Goal: Find specific page/section: Find specific page/section

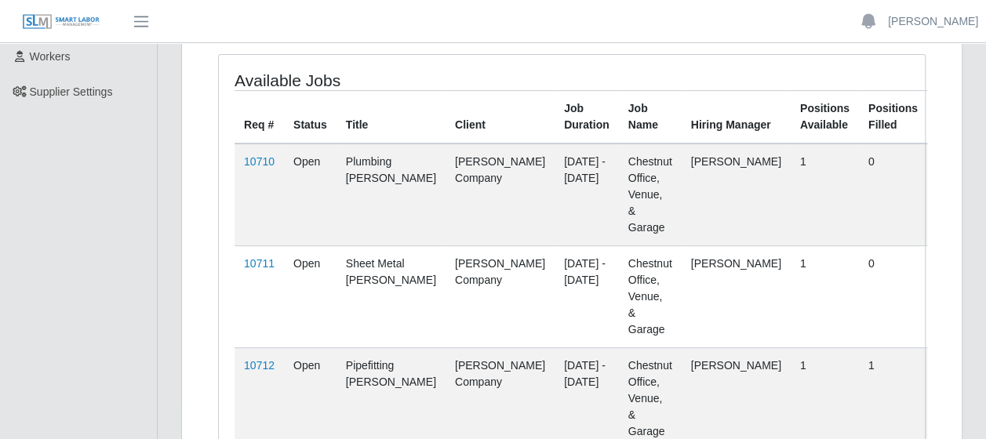
scroll to position [187, 0]
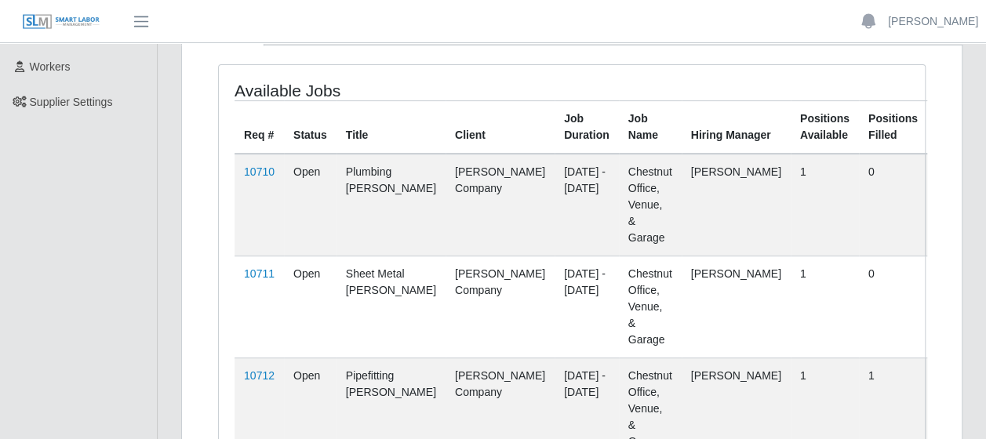
click at [628, 366] on div "Available Jobs Req # Status Title Client Job Duration Job Name Hiring Manager P…" at bounding box center [572, 276] width 706 height 423
click at [560, 392] on div "Available Jobs Req # Status Title Client Job Duration Job Name Hiring Manager P…" at bounding box center [571, 285] width 731 height 443
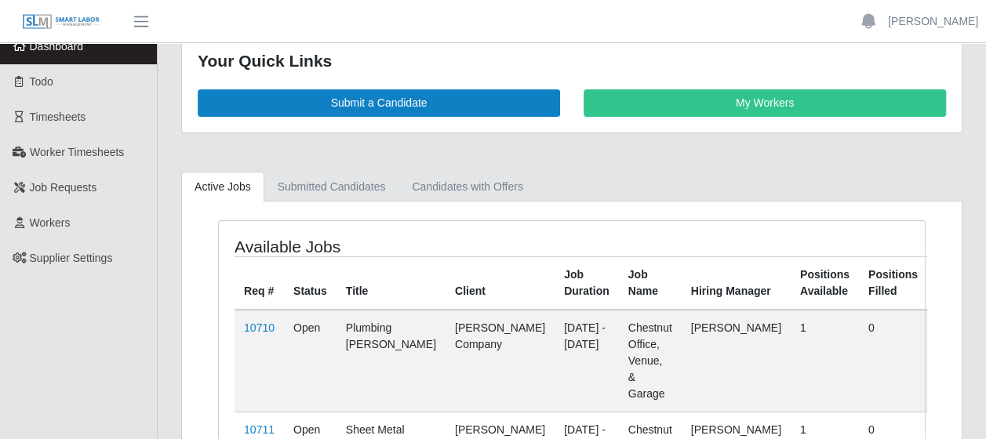
scroll to position [0, 0]
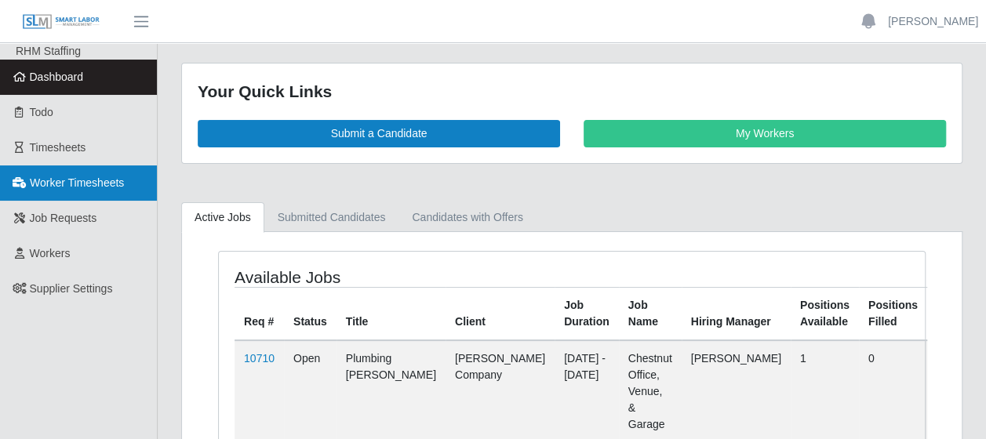
click at [71, 187] on span "Worker Timesheets" at bounding box center [77, 183] width 94 height 13
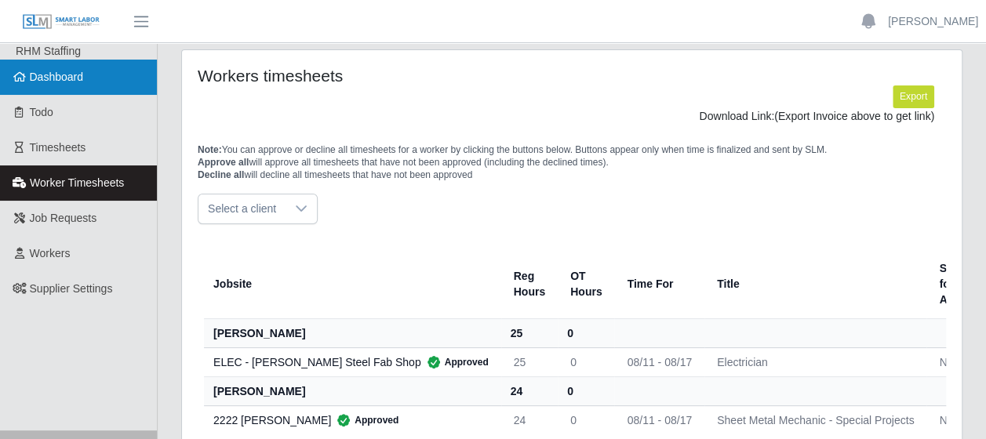
click at [69, 83] on span "Dashboard" at bounding box center [57, 77] width 54 height 13
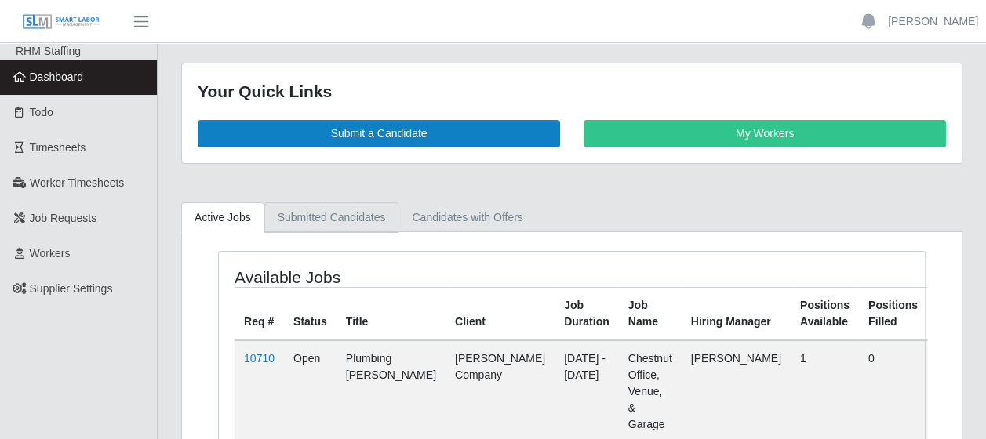
click at [346, 219] on link "Submitted Candidates" at bounding box center [331, 217] width 135 height 31
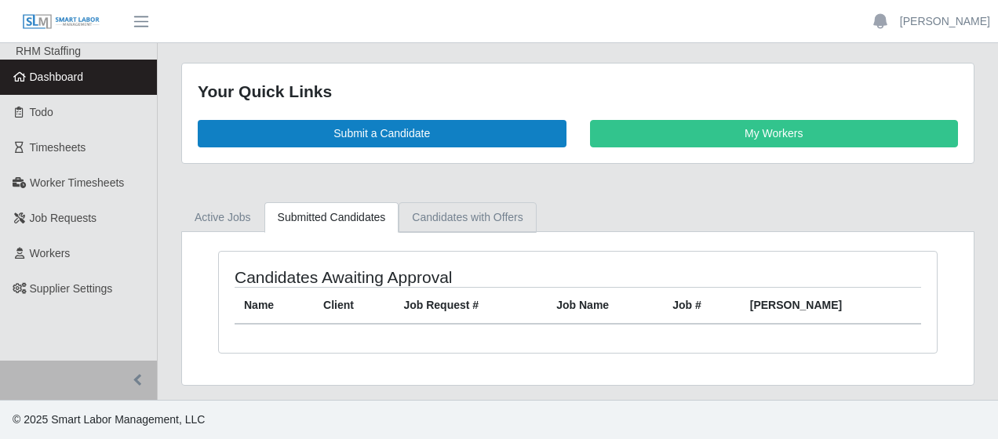
click at [444, 213] on link "Candidates with Offers" at bounding box center [467, 217] width 137 height 31
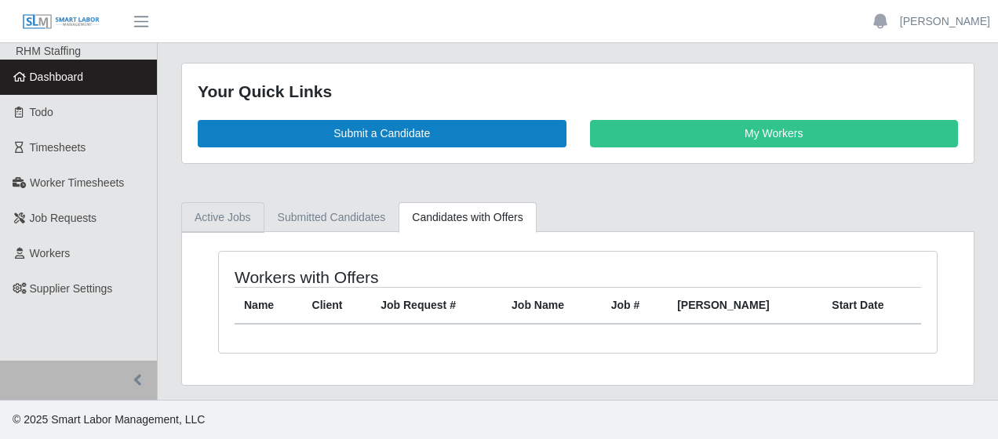
click at [208, 218] on link "Active Jobs" at bounding box center [222, 217] width 83 height 31
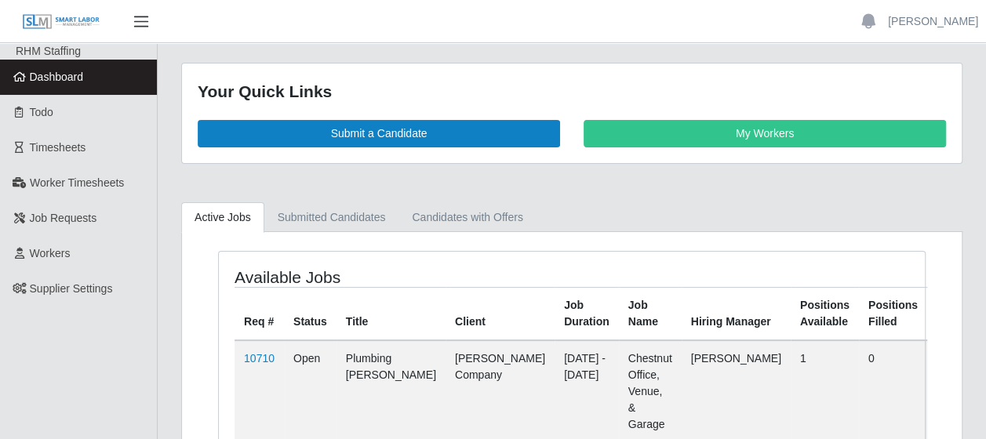
click at [139, 14] on span "button" at bounding box center [141, 22] width 20 height 18
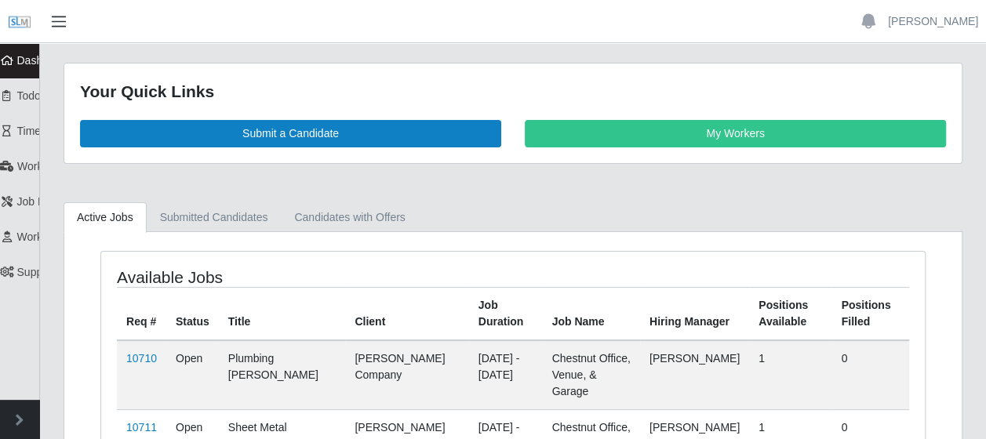
click at [60, 31] on button "button" at bounding box center [58, 22] width 39 height 26
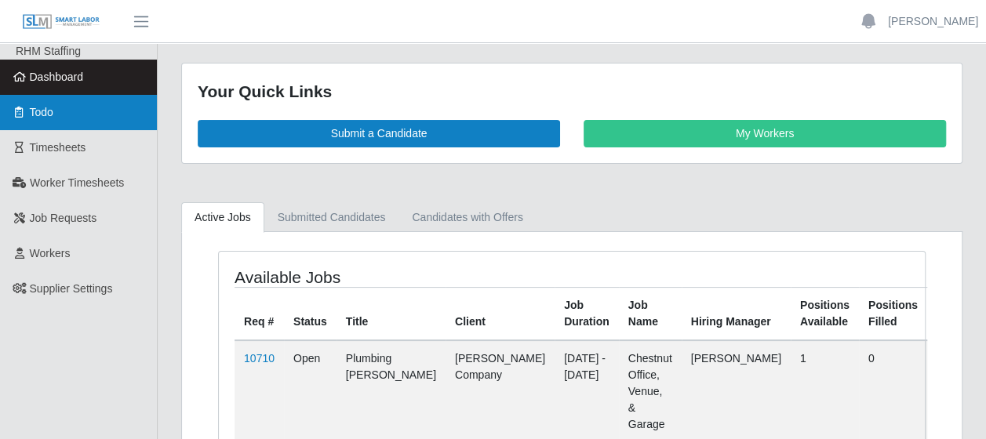
click at [67, 116] on link "Todo" at bounding box center [78, 112] width 157 height 35
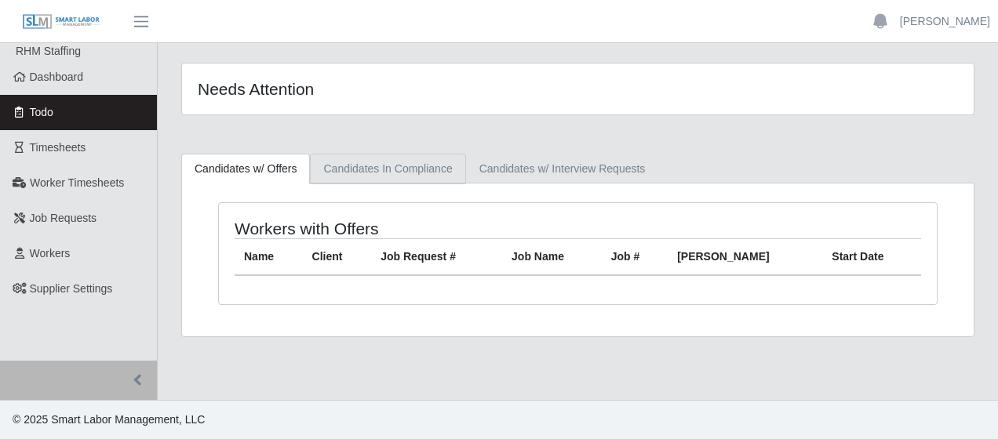
click at [386, 169] on link "Candidates In Compliance" at bounding box center [387, 169] width 155 height 31
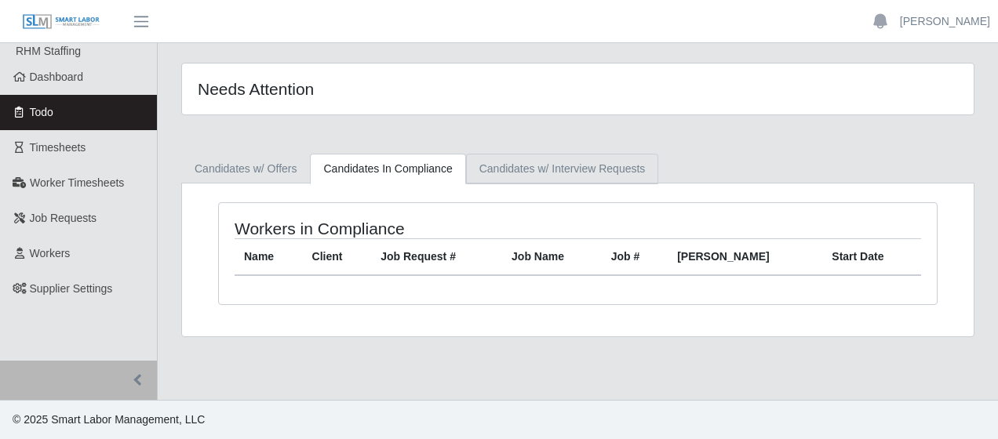
click at [510, 169] on link "Candidates w/ Interview Requests" at bounding box center [562, 169] width 193 height 31
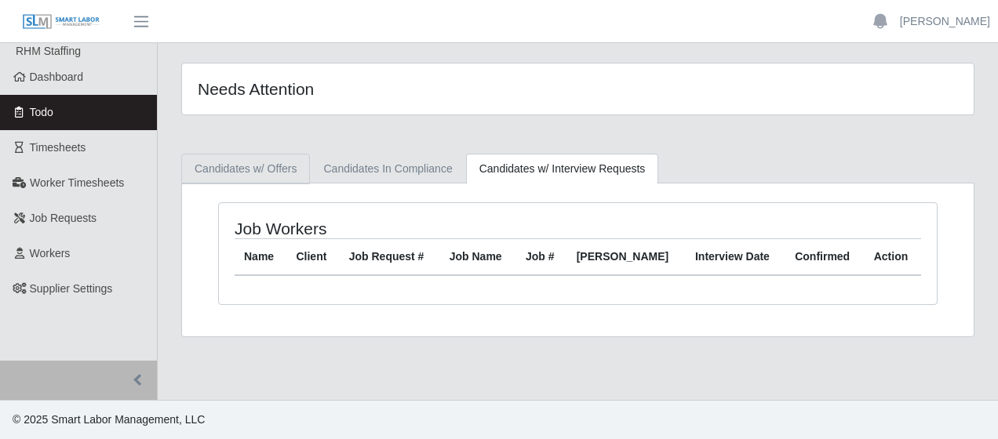
click at [207, 166] on link "Candidates w/ Offers" at bounding box center [245, 169] width 129 height 31
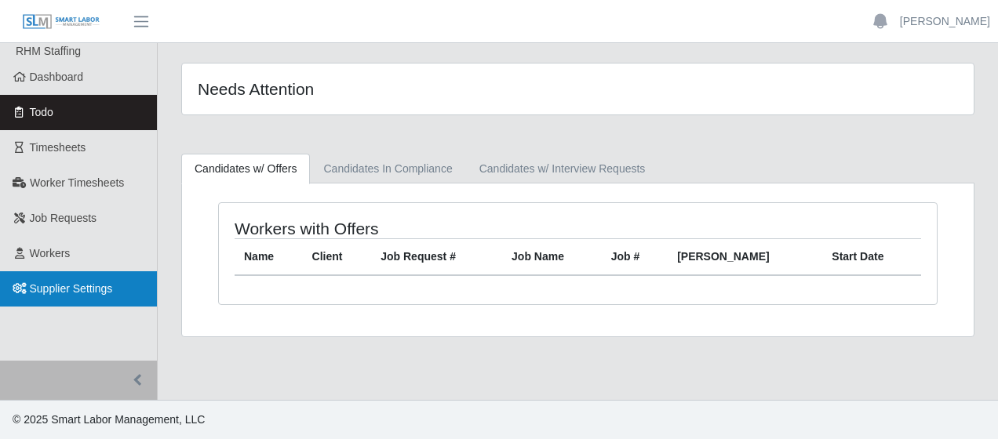
click link "Supplier Settings"
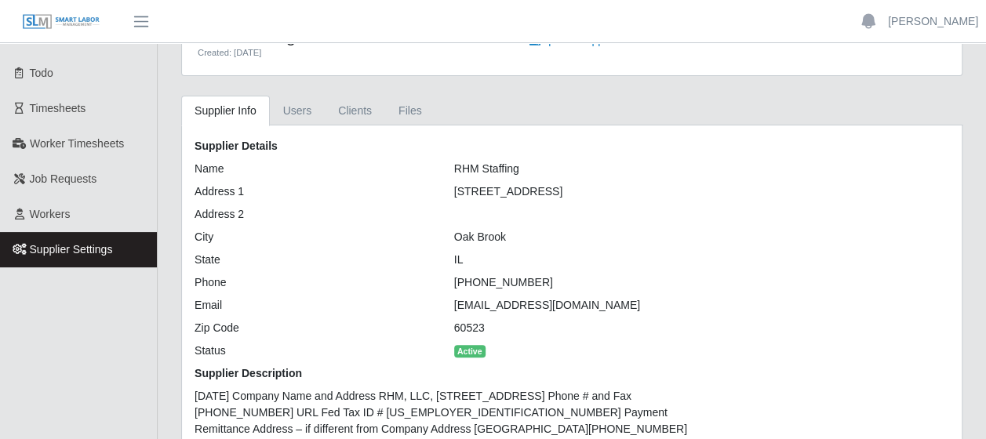
scroll to position [41, 0]
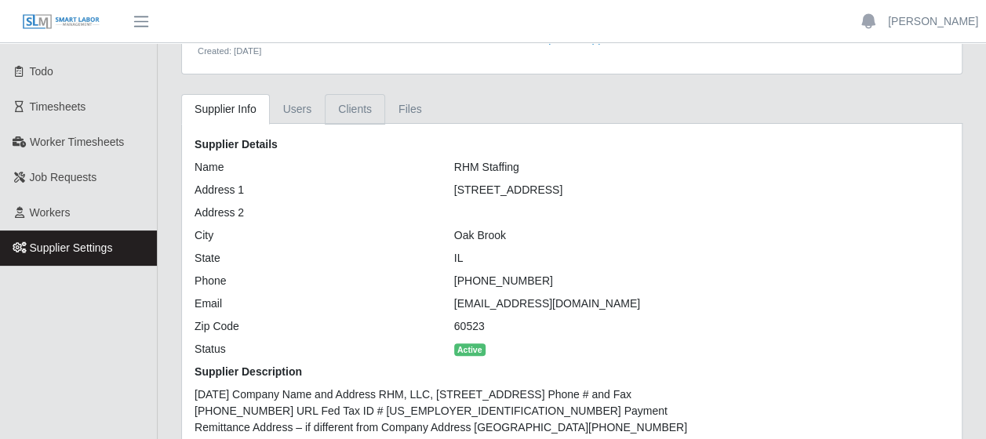
click at [351, 104] on link "Clients" at bounding box center [355, 109] width 60 height 31
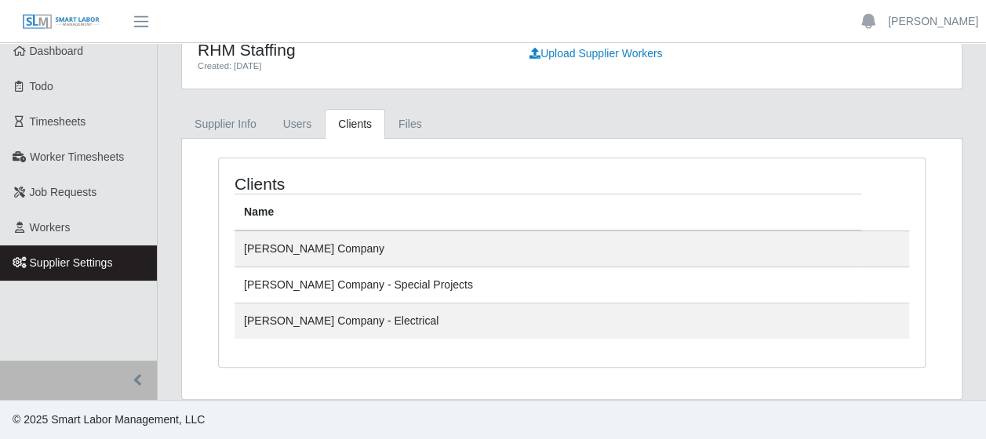
scroll to position [23, 0]
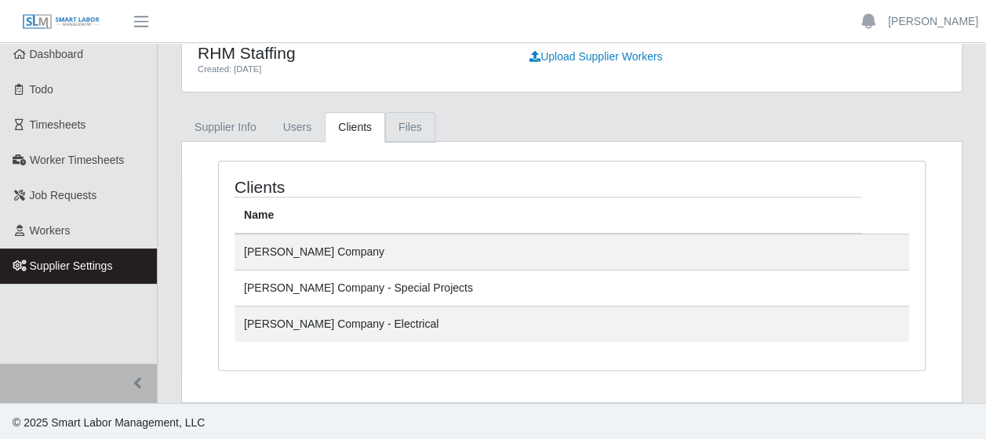
click at [411, 126] on link "Files" at bounding box center [410, 127] width 50 height 31
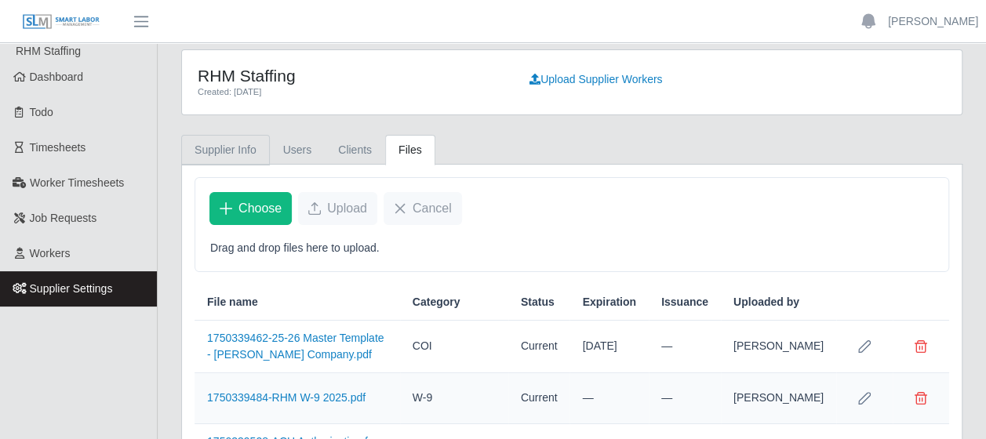
click at [229, 154] on link "Supplier Info" at bounding box center [225, 150] width 89 height 31
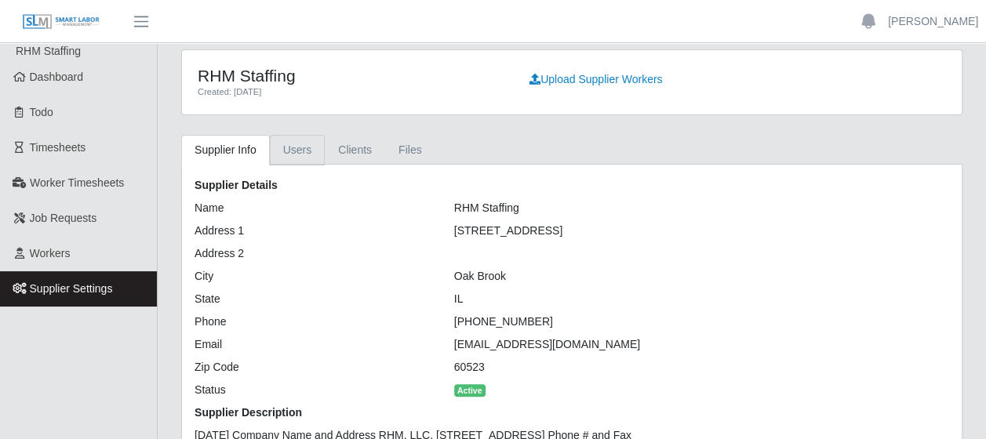
click at [292, 144] on link "Users" at bounding box center [298, 150] width 56 height 31
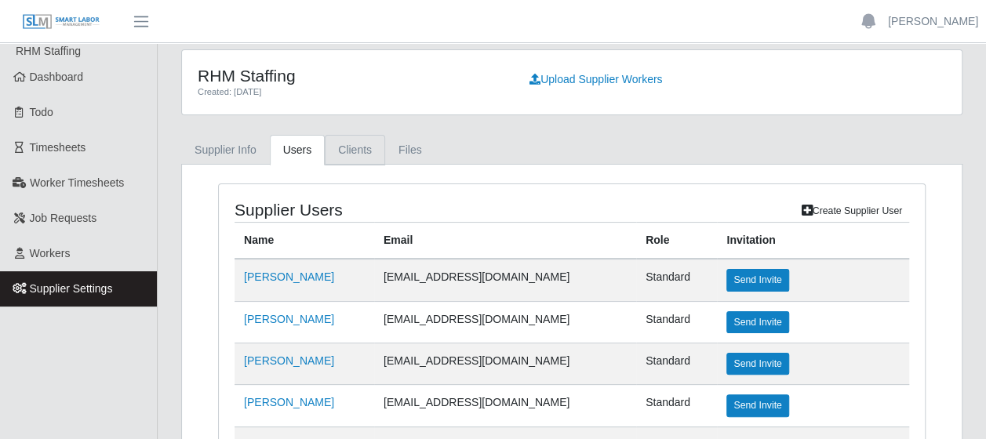
click at [341, 153] on link "Clients" at bounding box center [355, 150] width 60 height 31
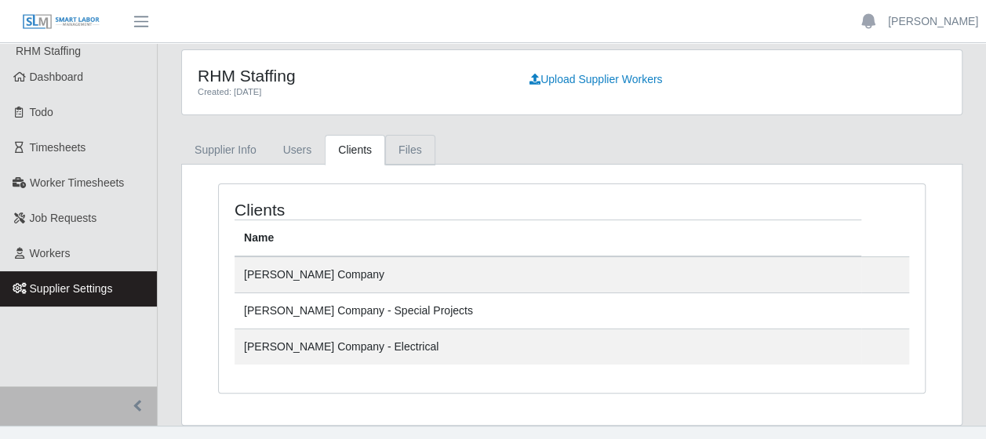
click at [399, 155] on link "Files" at bounding box center [410, 150] width 50 height 31
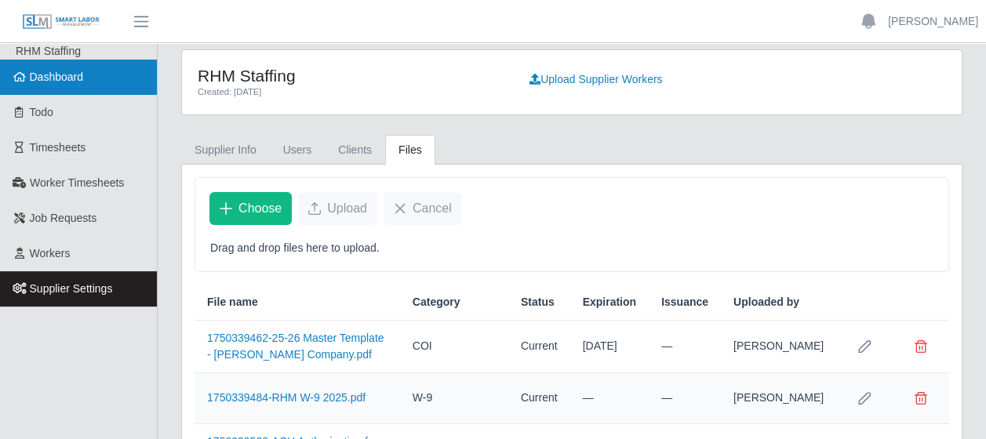
click at [91, 78] on link "Dashboard" at bounding box center [78, 77] width 157 height 35
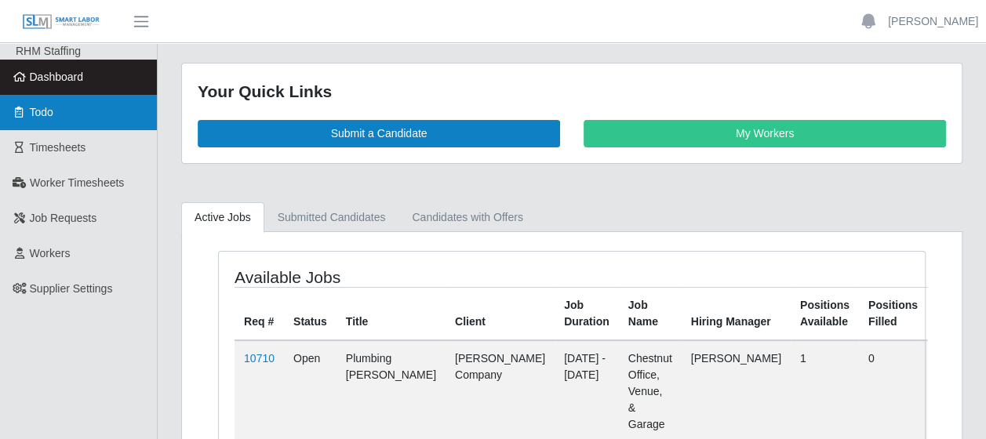
click at [69, 121] on link "Todo" at bounding box center [78, 112] width 157 height 35
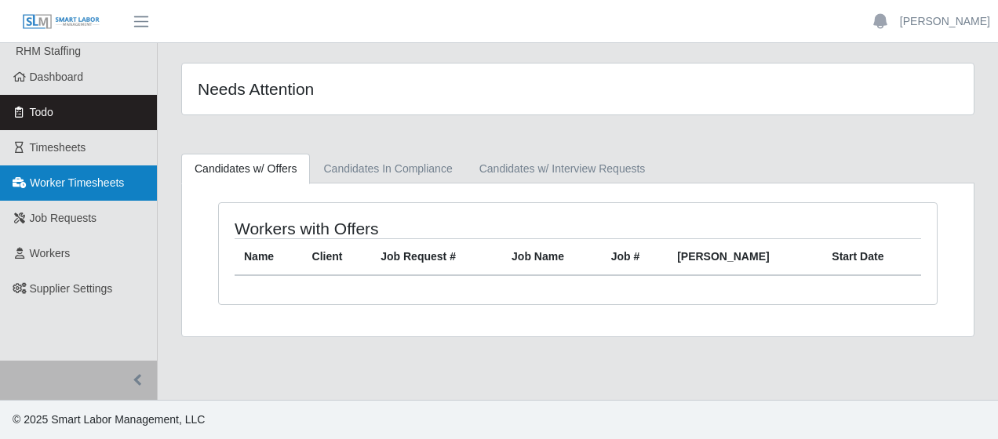
click at [60, 167] on link "Worker Timesheets" at bounding box center [78, 183] width 157 height 35
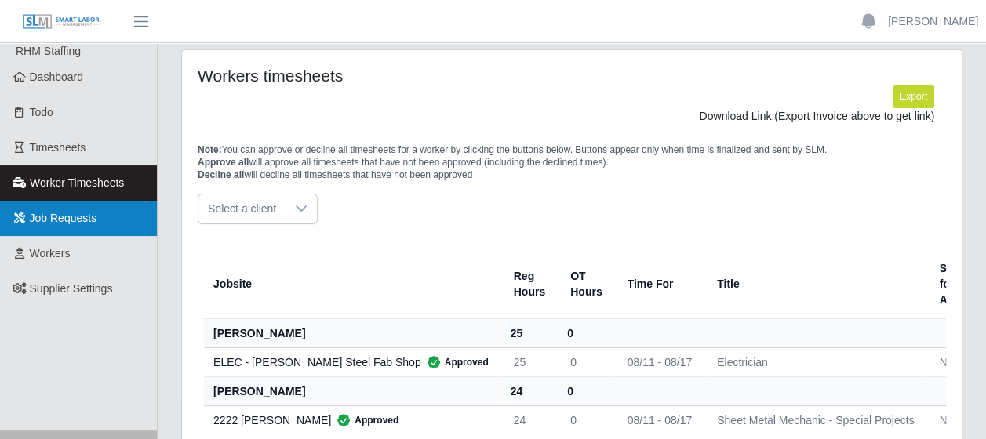
click at [88, 206] on link "Job Requests" at bounding box center [78, 218] width 157 height 35
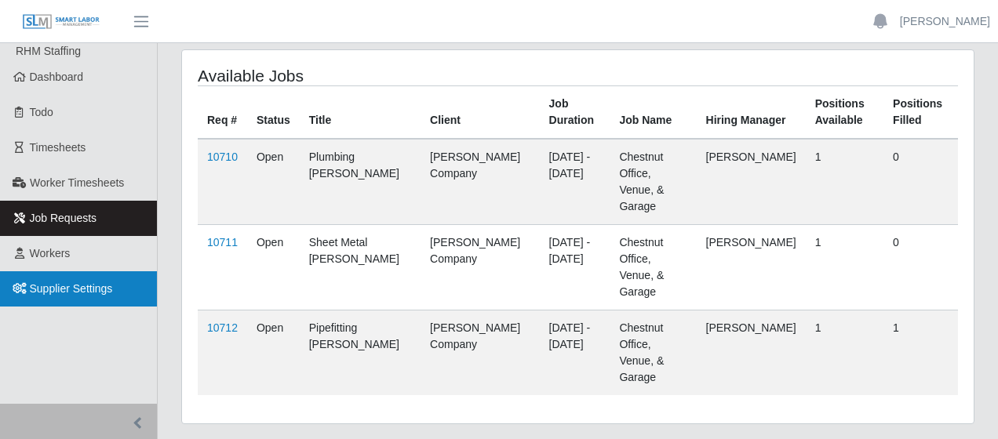
click at [72, 282] on span "Supplier Settings" at bounding box center [71, 288] width 83 height 13
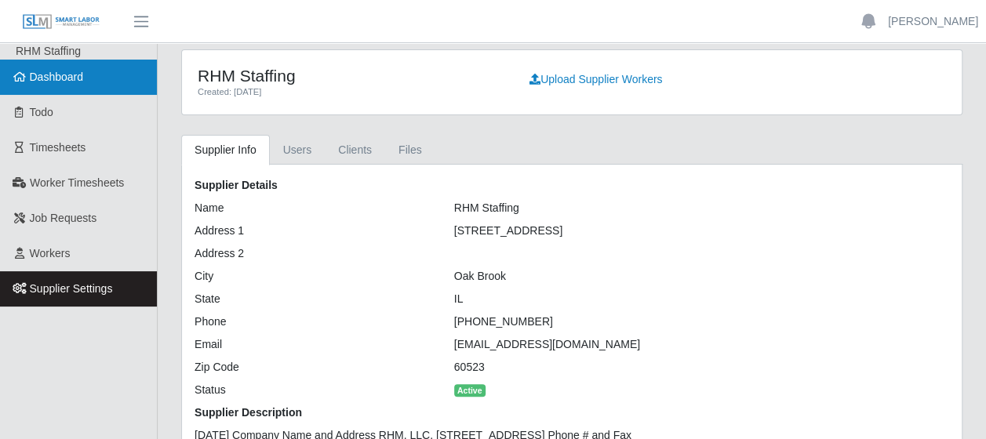
click at [79, 80] on span "Dashboard" at bounding box center [57, 77] width 54 height 13
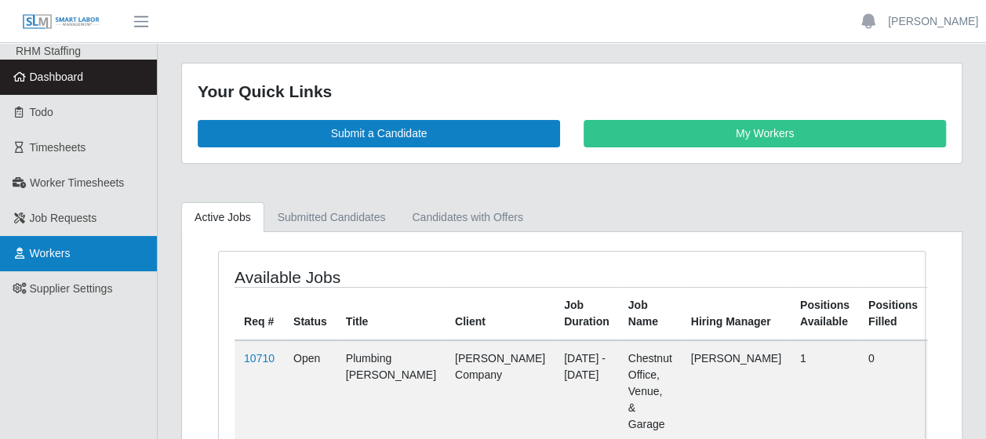
click at [76, 245] on link "Workers" at bounding box center [78, 253] width 157 height 35
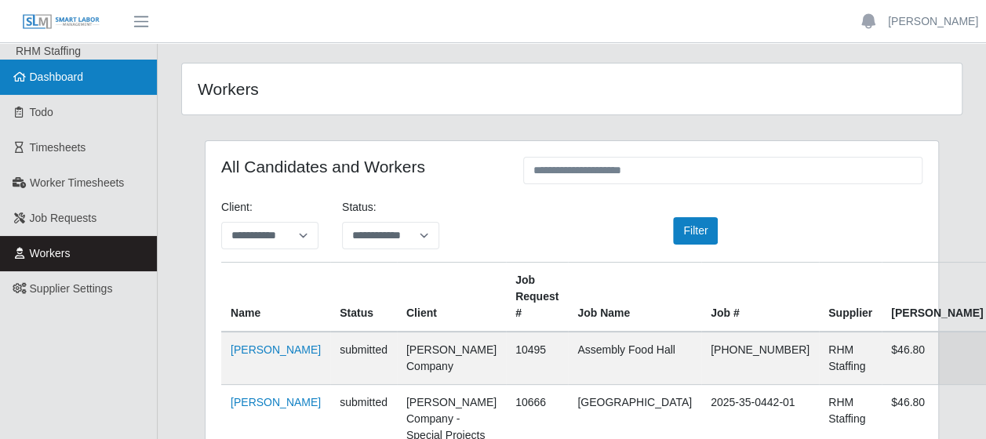
click at [72, 68] on link "Dashboard" at bounding box center [78, 77] width 157 height 35
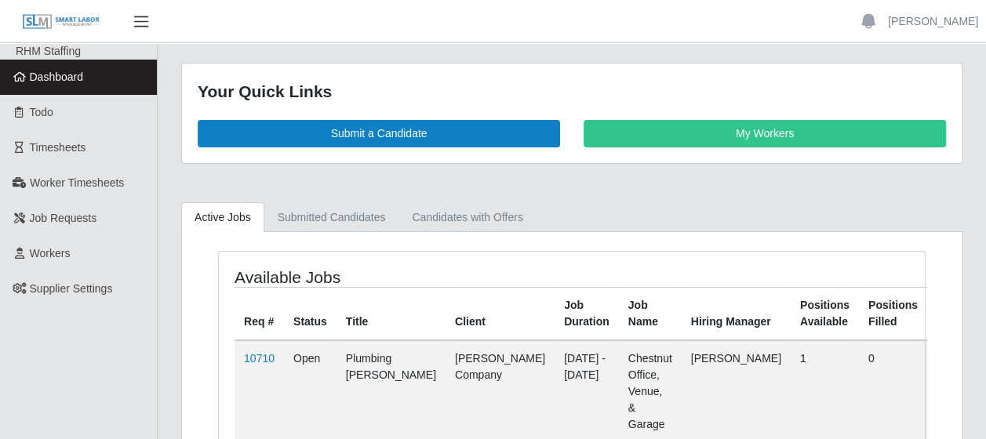
click at [138, 20] on span "button" at bounding box center [141, 22] width 20 height 18
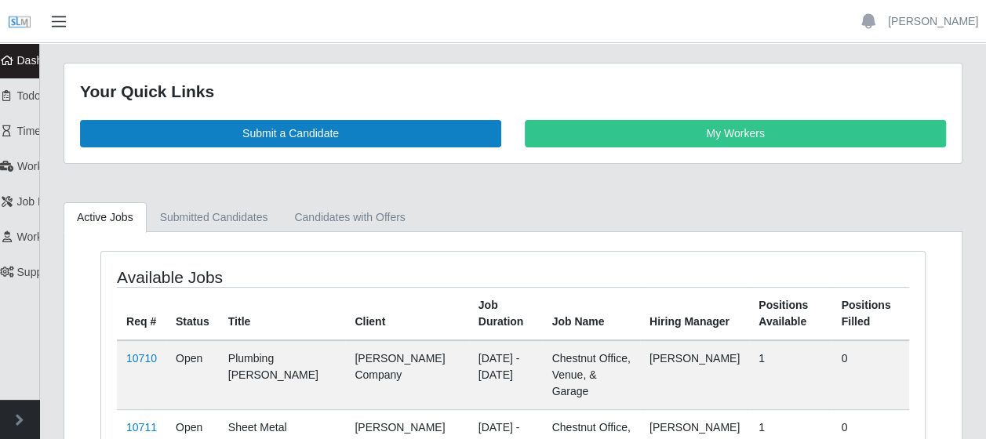
click at [58, 25] on span "button" at bounding box center [59, 22] width 20 height 18
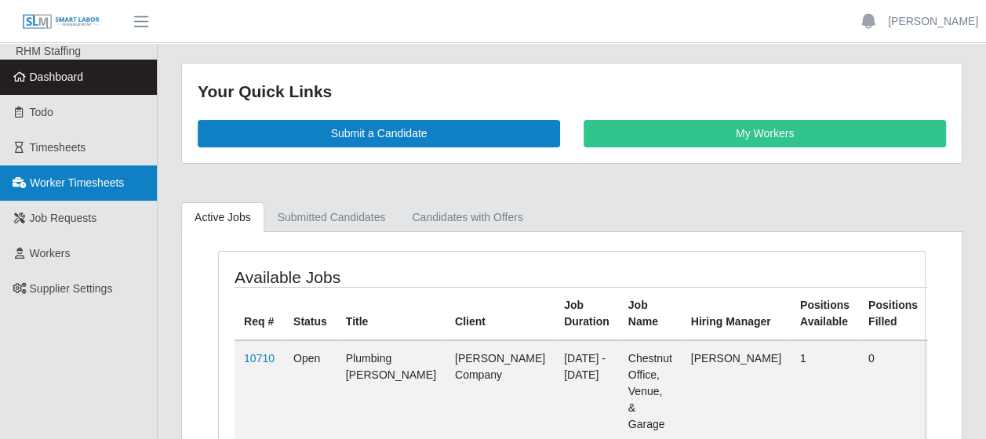
click at [66, 177] on span "Worker Timesheets" at bounding box center [77, 183] width 94 height 13
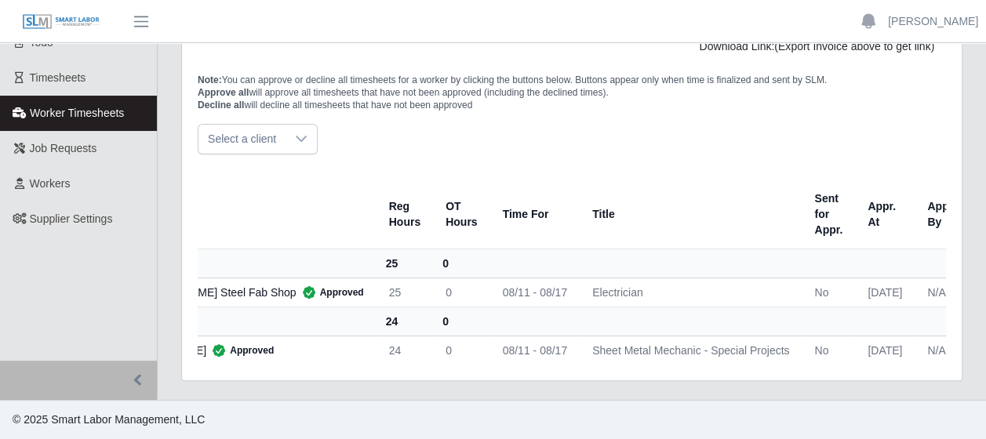
scroll to position [61, 0]
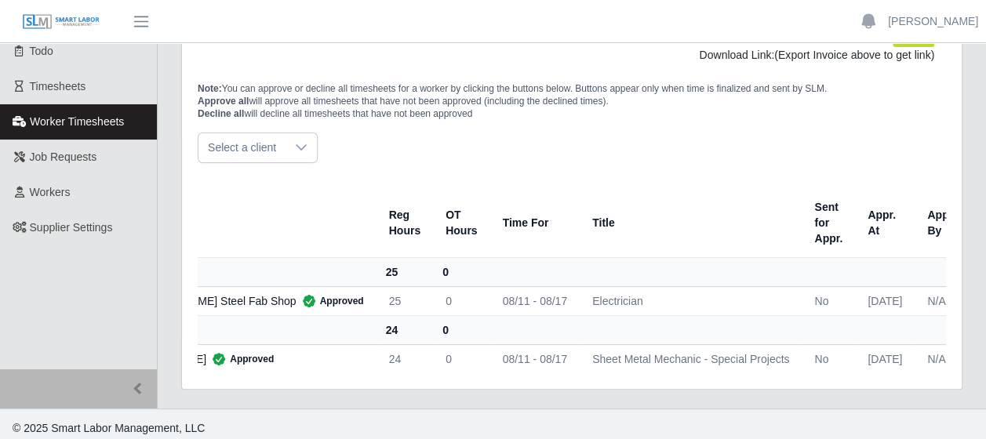
click at [297, 141] on icon at bounding box center [301, 147] width 13 height 13
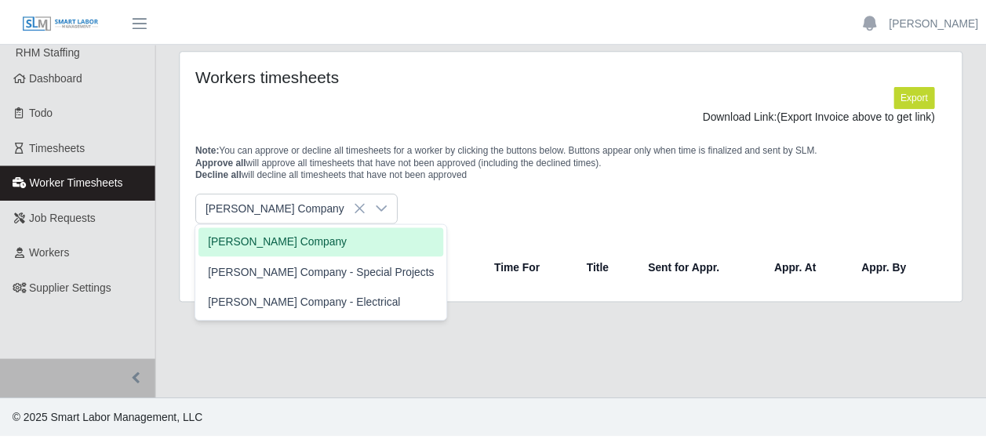
scroll to position [0, 0]
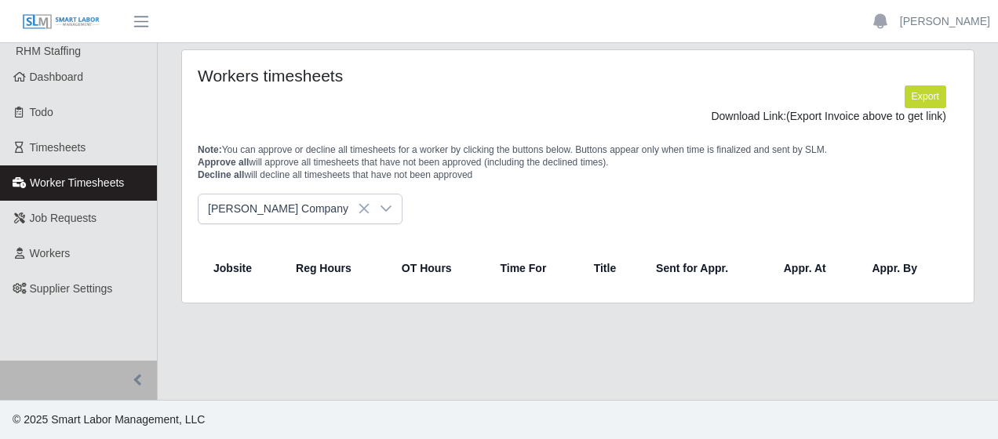
click at [359, 209] on icon at bounding box center [364, 209] width 10 height 10
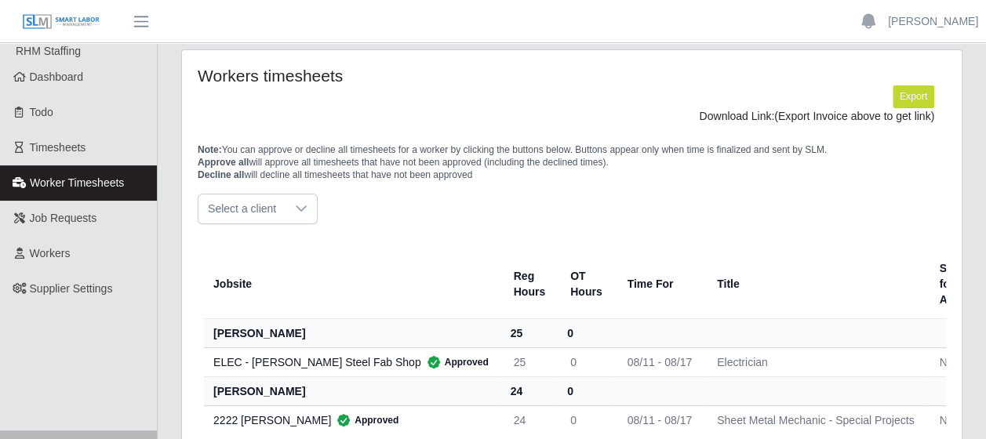
click at [301, 204] on icon at bounding box center [301, 208] width 13 height 13
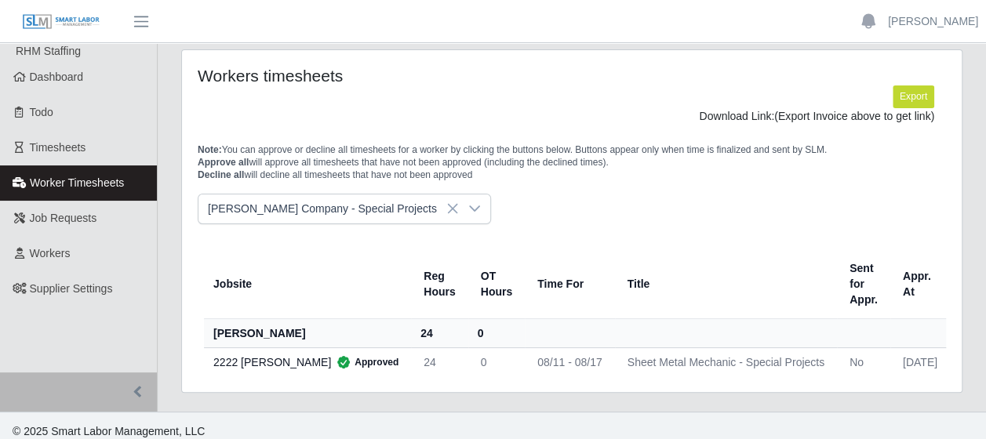
click at [447, 211] on icon at bounding box center [452, 209] width 10 height 10
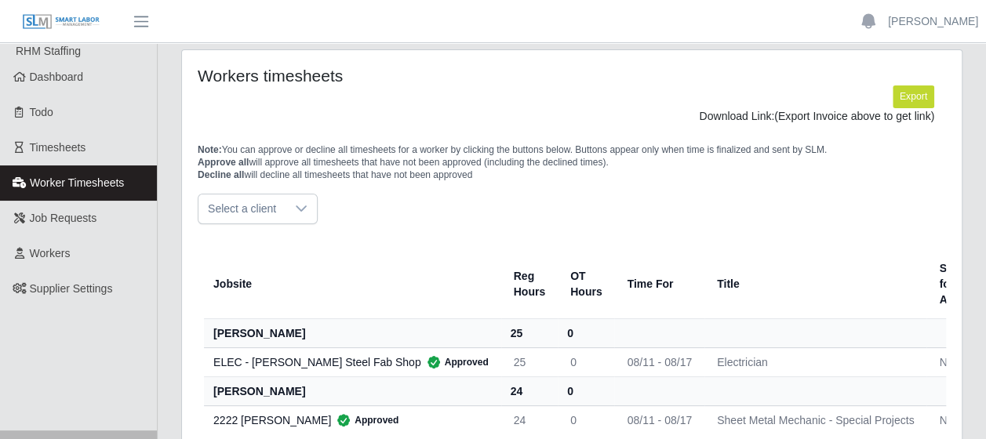
click at [307, 202] on div at bounding box center [301, 209] width 31 height 29
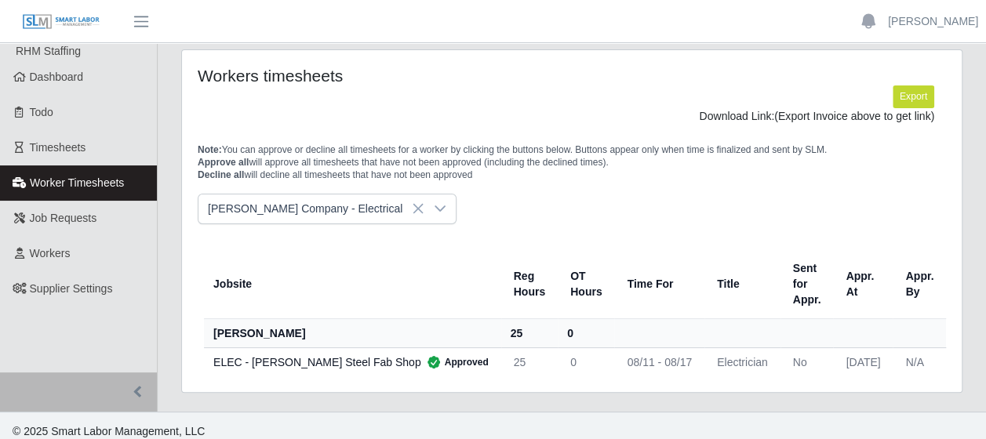
click at [301, 366] on div "ELEC - Cooper Steel Fab Shop Approved" at bounding box center [350, 363] width 275 height 16
click at [412, 210] on icon at bounding box center [418, 208] width 13 height 13
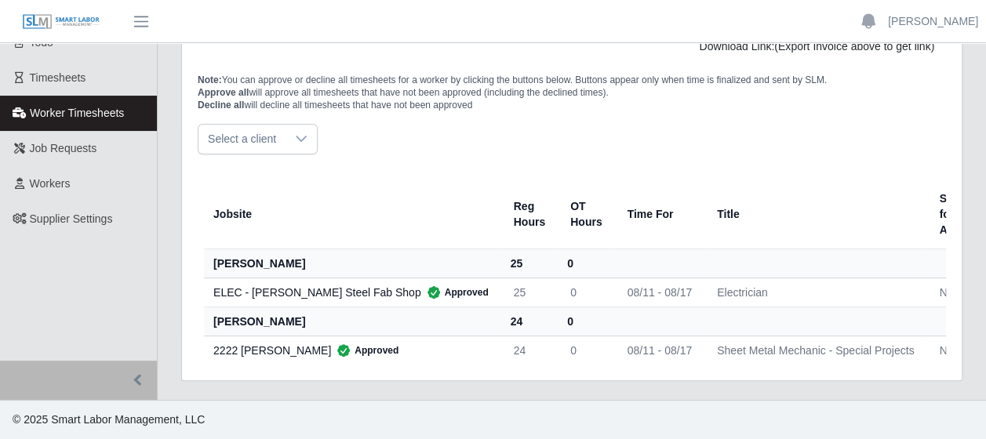
click at [293, 285] on div "ELEC - Cooper Steel Fab Shop Approved" at bounding box center [350, 293] width 275 height 16
click at [300, 139] on div at bounding box center [301, 139] width 31 height 29
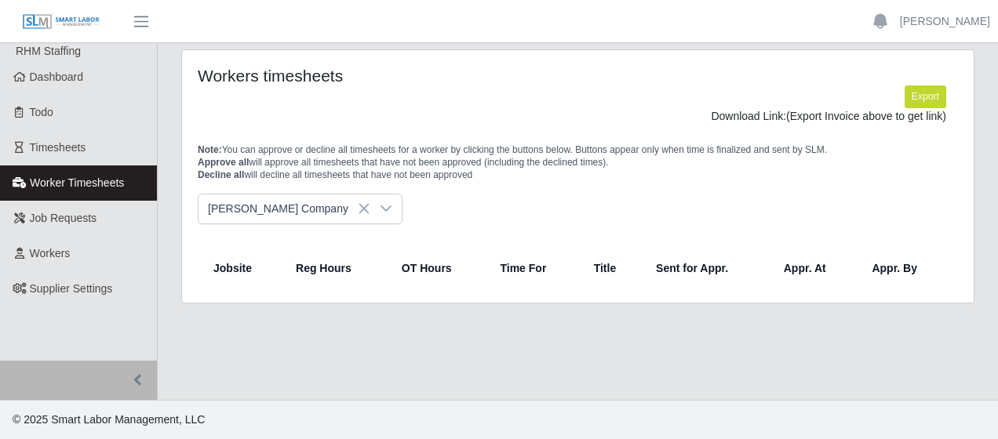
click at [381, 210] on icon at bounding box center [386, 209] width 11 height 6
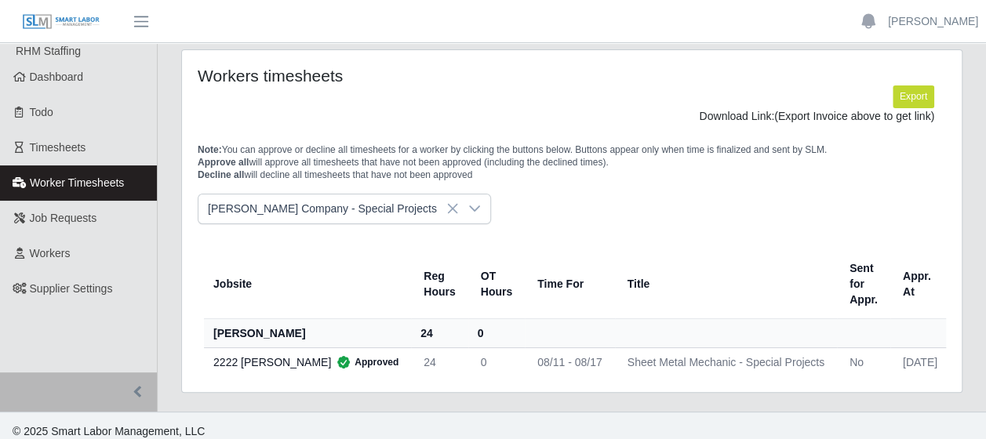
click at [446, 207] on icon at bounding box center [452, 208] width 13 height 13
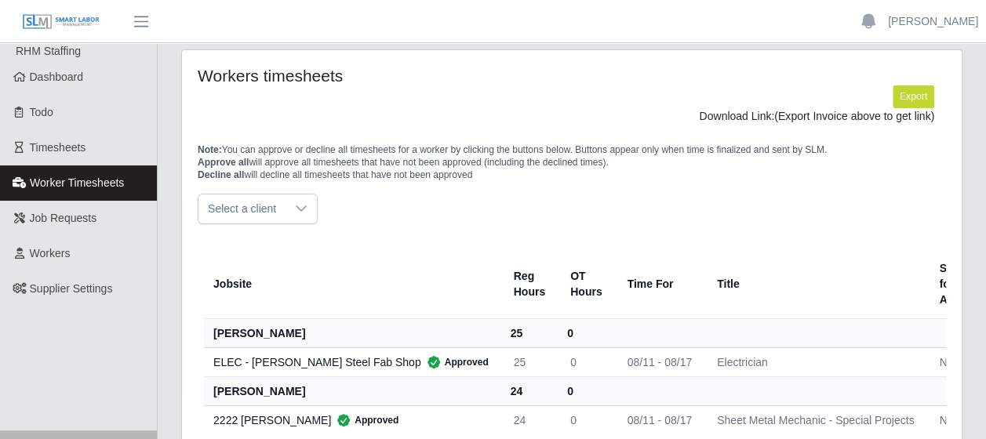
click at [297, 205] on icon at bounding box center [301, 208] width 13 height 13
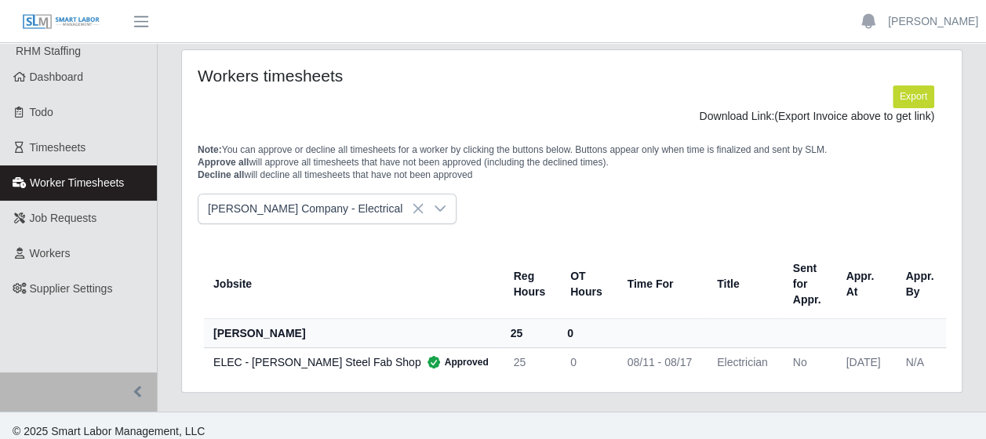
click at [412, 205] on icon at bounding box center [418, 208] width 13 height 13
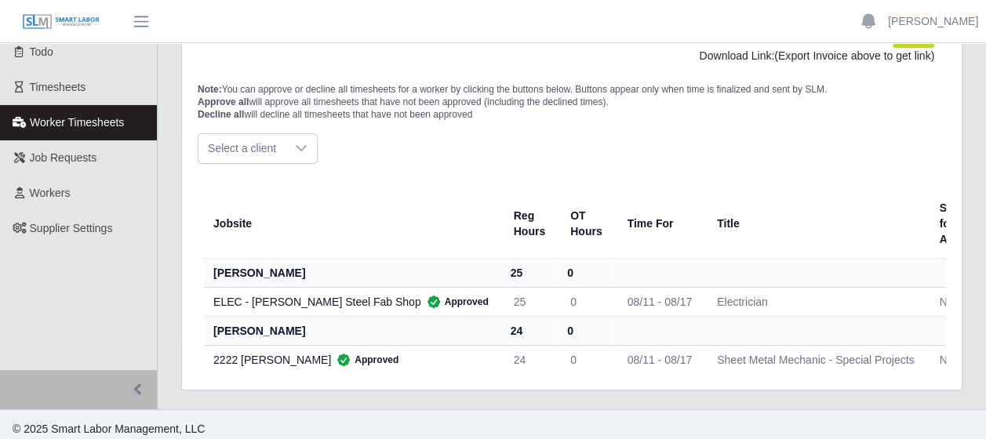
scroll to position [61, 0]
click at [323, 297] on div "ELEC - Cooper Steel Fab Shop Approved" at bounding box center [350, 301] width 275 height 16
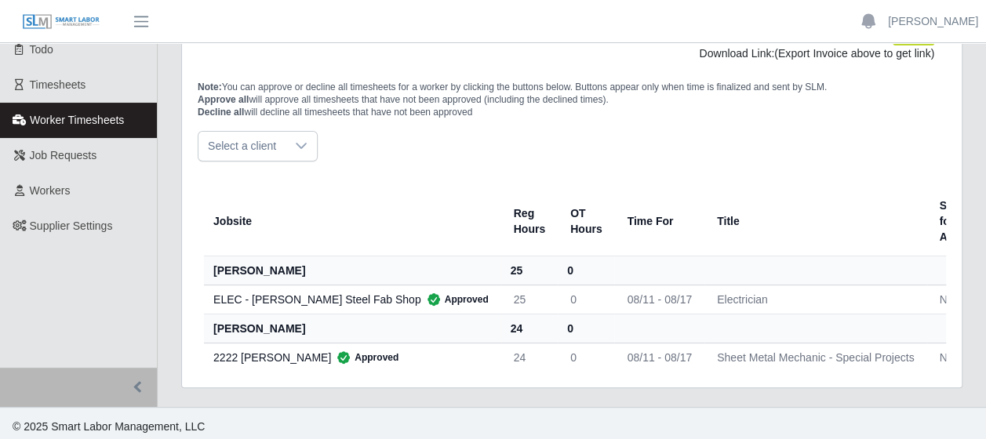
scroll to position [0, 0]
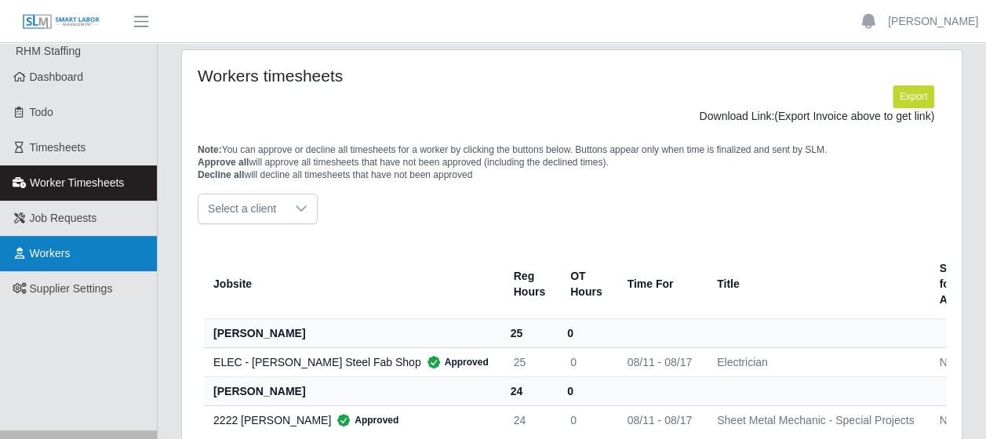
click at [80, 260] on link "Workers" at bounding box center [78, 253] width 157 height 35
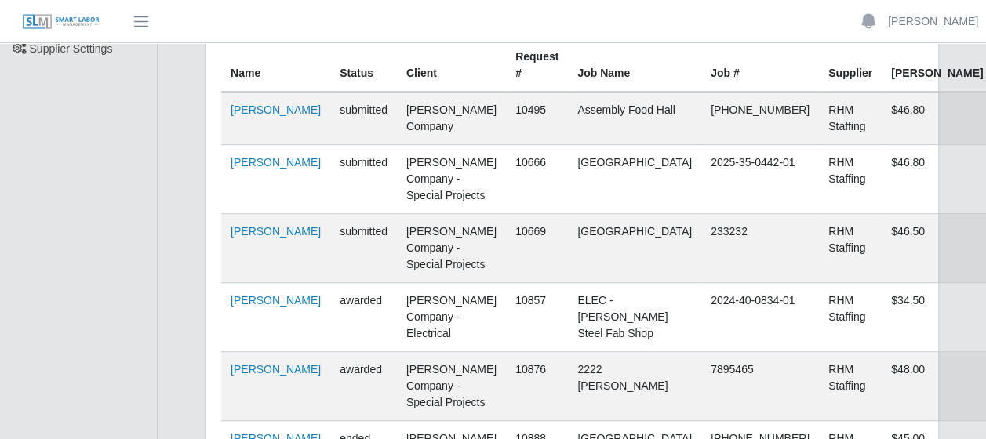
scroll to position [239, 0]
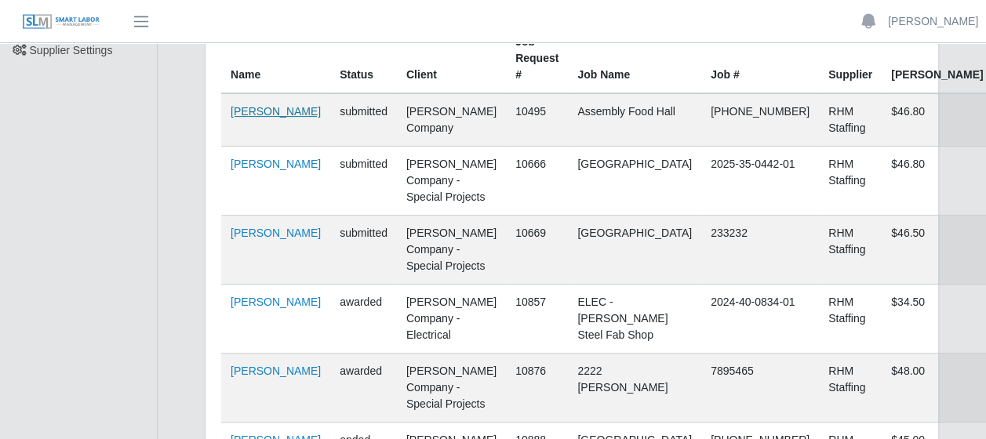
click at [268, 105] on link "[PERSON_NAME]" at bounding box center [276, 111] width 90 height 13
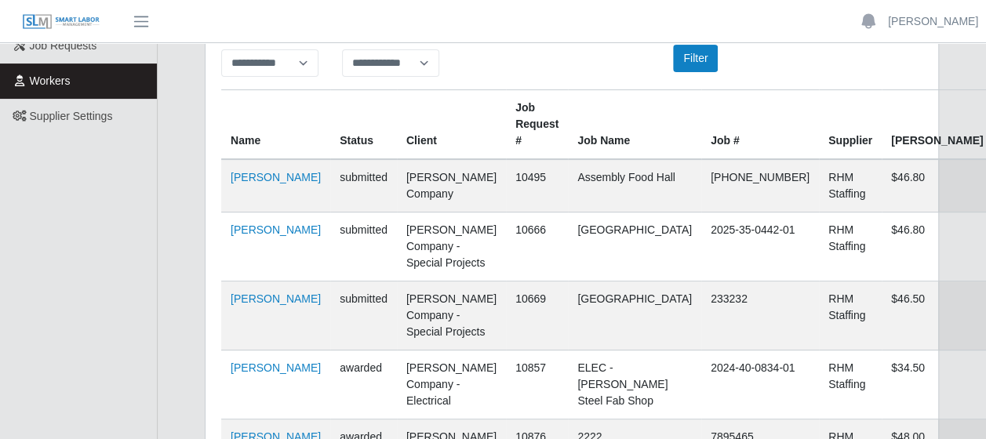
scroll to position [173, 0]
